Goal: Check status: Check status

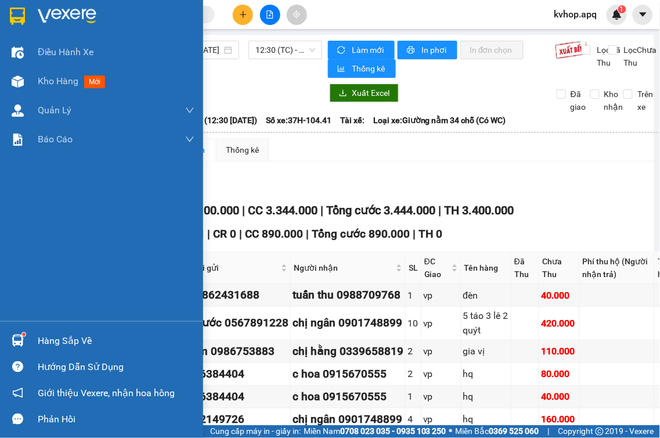
scroll to position [193, 0]
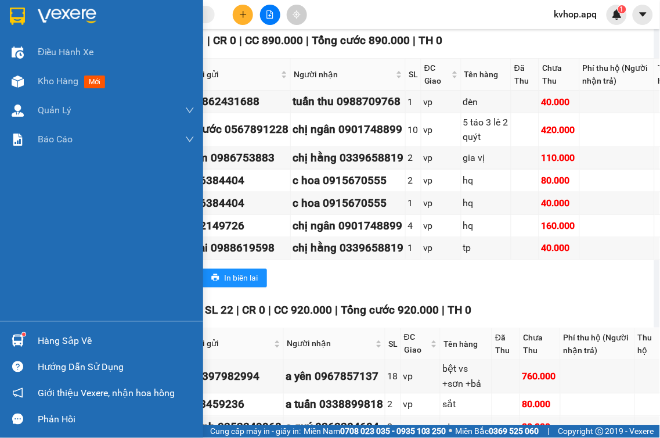
drag, startPoint x: 46, startPoint y: 341, endPoint x: 264, endPoint y: 362, distance: 218.8
click at [47, 342] on div "Hàng sắp về" at bounding box center [116, 340] width 157 height 17
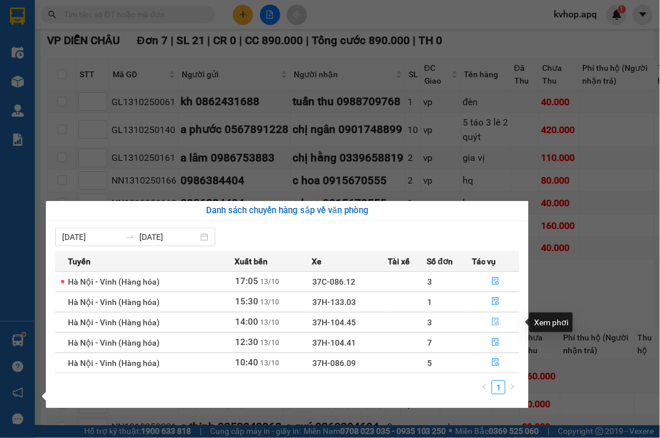
click at [496, 321] on icon "file-done" at bounding box center [496, 322] width 7 height 8
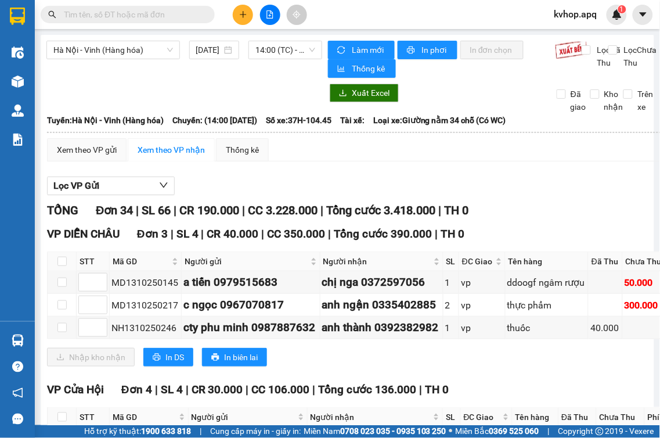
scroll to position [64, 0]
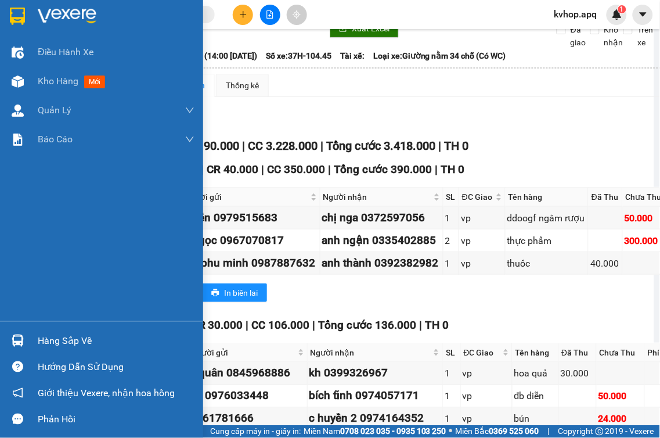
click at [48, 343] on div "Hàng sắp về" at bounding box center [116, 340] width 157 height 17
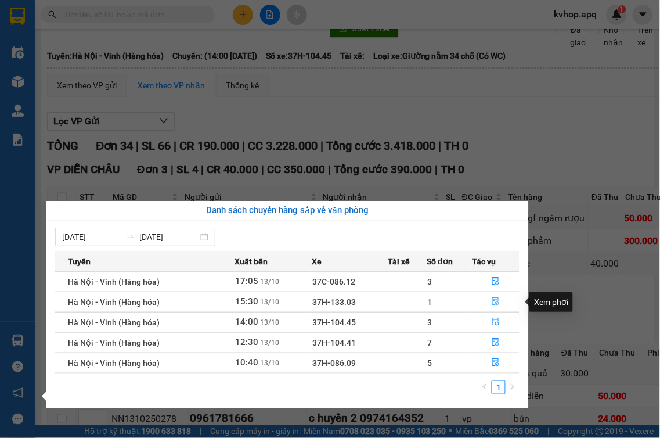
click at [496, 300] on icon "file-done" at bounding box center [496, 301] width 8 height 8
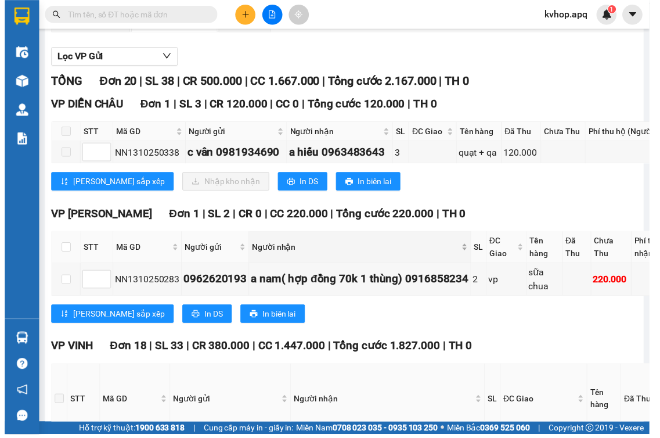
scroll to position [64, 0]
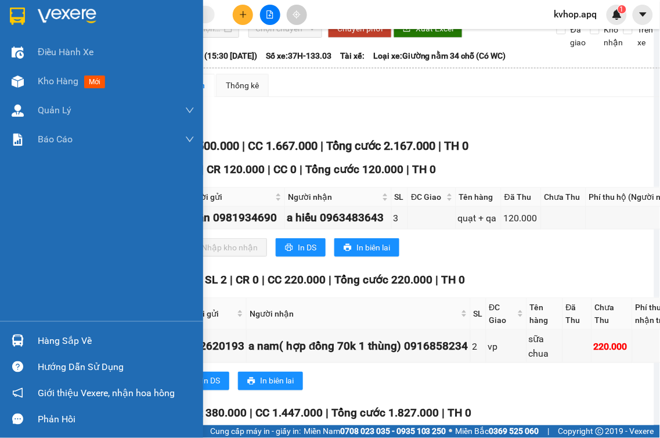
drag, startPoint x: 47, startPoint y: 333, endPoint x: 56, endPoint y: 334, distance: 9.4
click at [48, 333] on div "Hàng sắp về" at bounding box center [116, 340] width 157 height 17
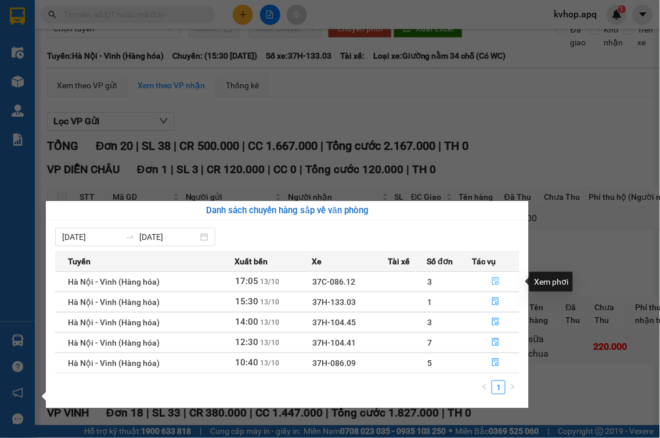
click at [491, 280] on button "button" at bounding box center [496, 281] width 46 height 19
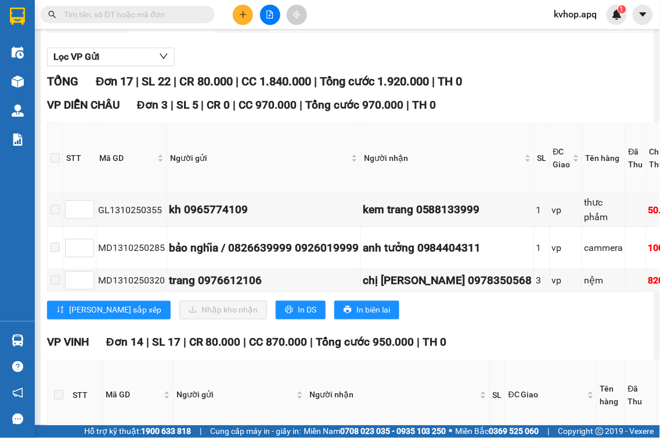
scroll to position [193, 0]
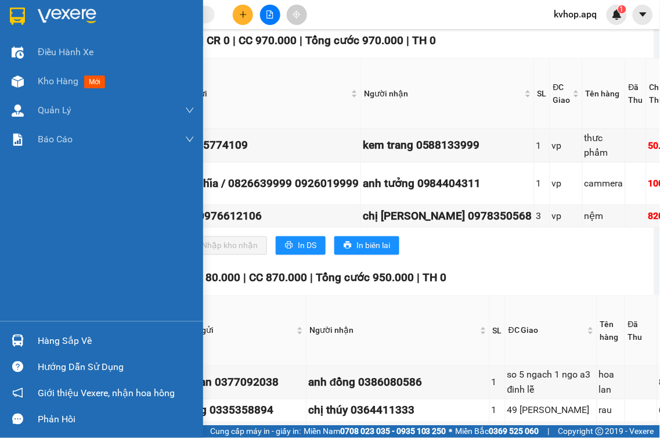
click at [64, 345] on div "Hàng sắp về" at bounding box center [116, 340] width 157 height 17
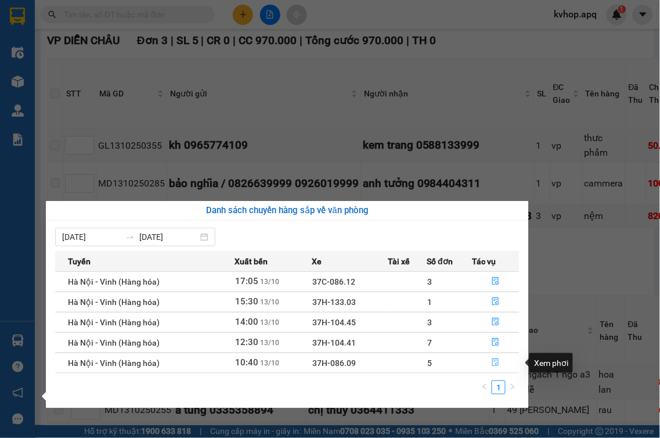
click at [495, 367] on icon "file-done" at bounding box center [496, 362] width 7 height 8
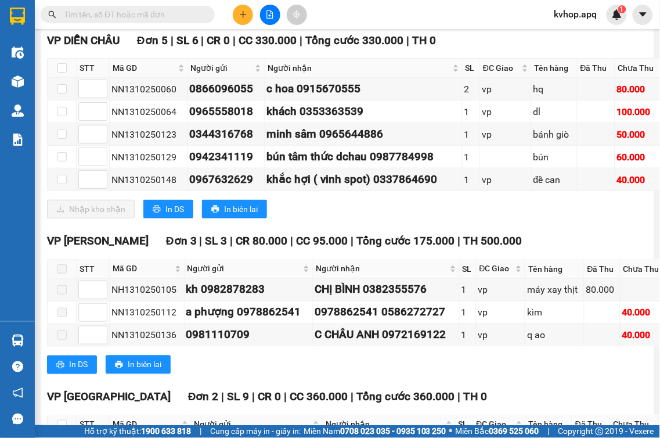
scroll to position [64, 0]
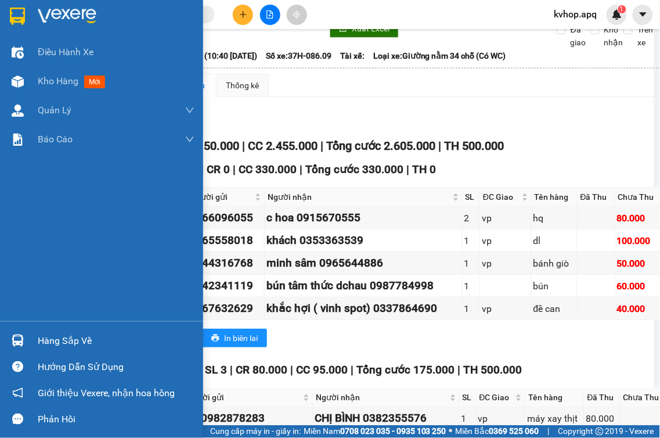
click at [49, 345] on div "Hàng sắp về" at bounding box center [116, 340] width 157 height 17
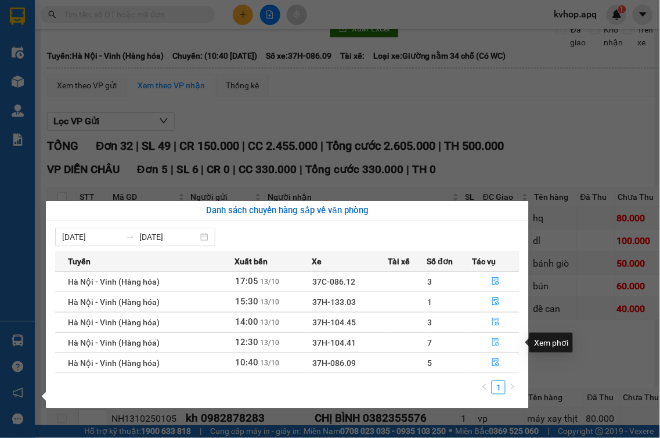
click at [495, 344] on icon "file-done" at bounding box center [496, 342] width 8 height 8
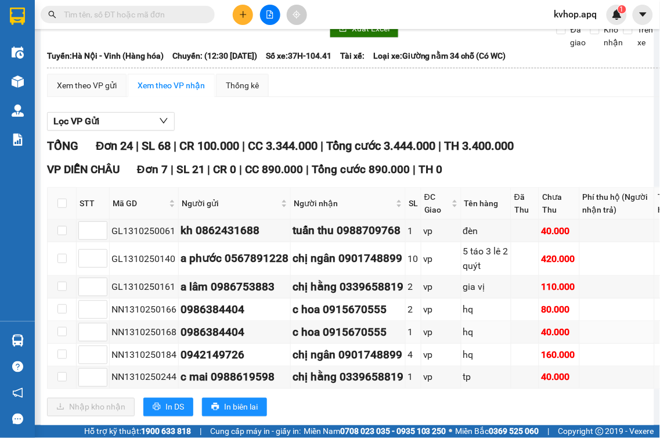
scroll to position [193, 0]
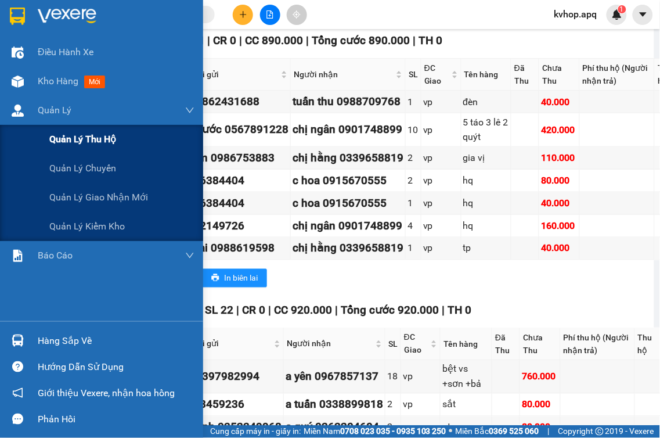
click at [95, 142] on span "Quản lý thu hộ" at bounding box center [82, 139] width 67 height 15
drag, startPoint x: 95, startPoint y: 142, endPoint x: 17, endPoint y: 439, distance: 306.8
click at [17, 437] on html "Kết quả tìm kiếm ( 0 ) Bộ lọc No Data kvhop.apq 1 Điều hành xe Kho hàng mới Quả…" at bounding box center [330, 219] width 660 height 438
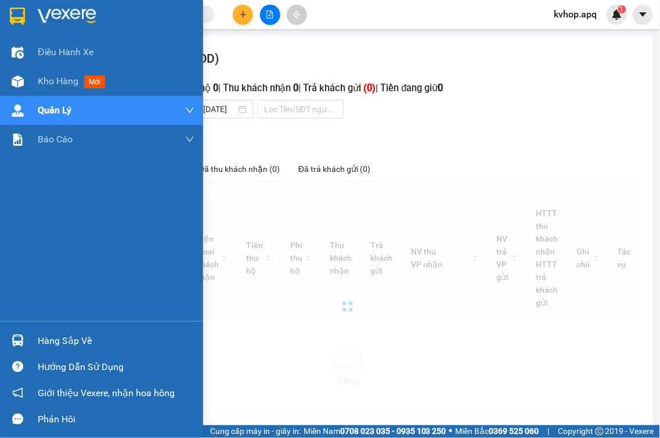
click at [2, 434] on div "Điều hành xe Kho hàng mới Quản [PERSON_NAME] lý thu hộ Quản lý chuyến Quản lý g…" at bounding box center [101, 219] width 203 height 438
click at [6, 417] on div "Phản hồi" at bounding box center [101, 419] width 203 height 26
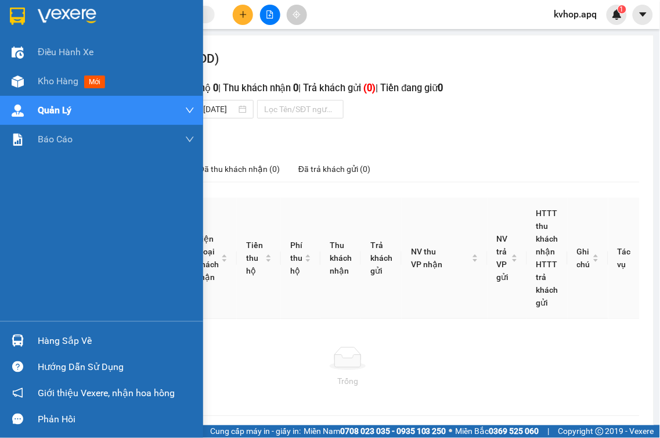
click at [0, 414] on div "Phản hồi" at bounding box center [101, 419] width 203 height 26
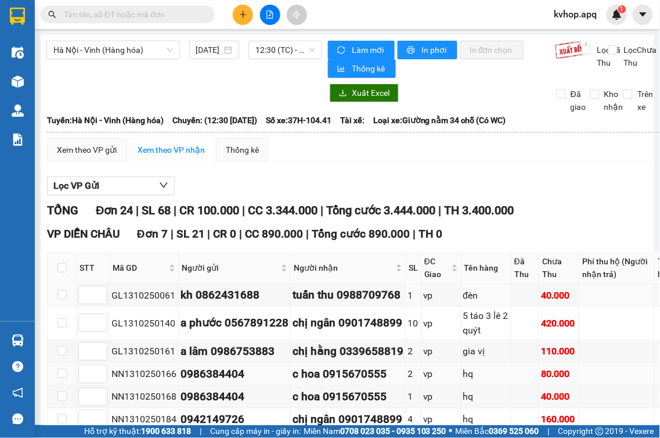
scroll to position [129, 0]
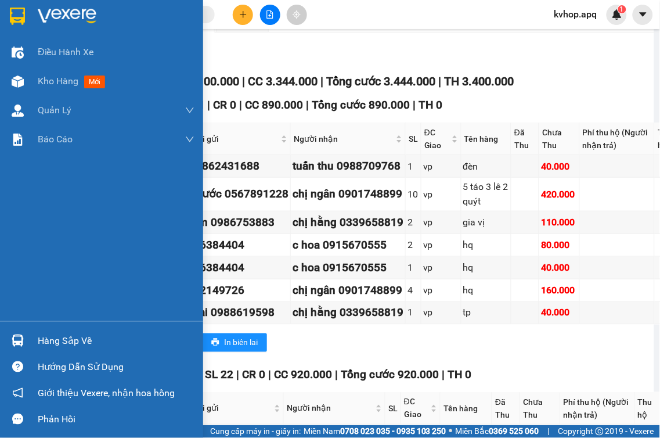
drag, startPoint x: 76, startPoint y: 341, endPoint x: 80, endPoint y: 335, distance: 7.3
click at [76, 340] on div "Hàng sắp về" at bounding box center [116, 340] width 157 height 17
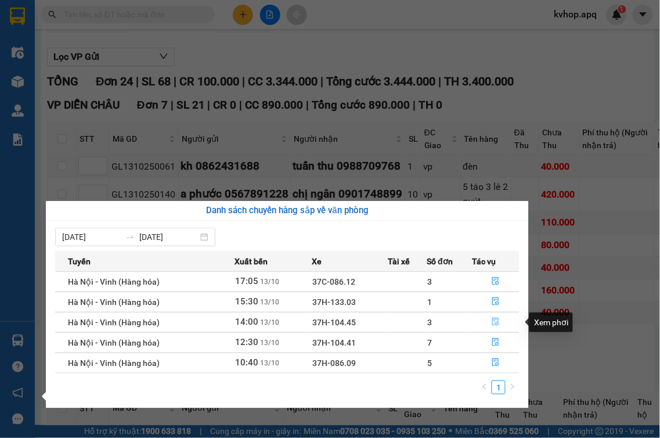
click at [494, 322] on icon "file-done" at bounding box center [496, 322] width 8 height 8
